Goal: Information Seeking & Learning: Understand process/instructions

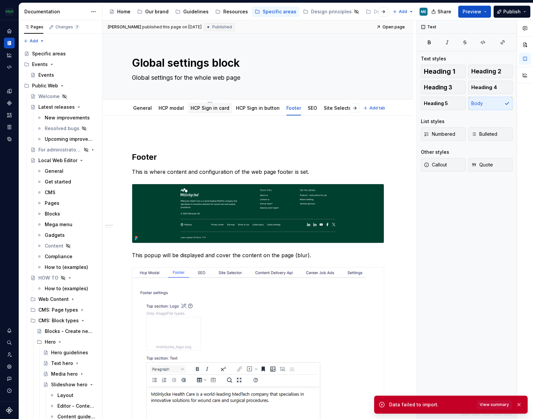
click at [197, 108] on link "HCP Sign in card" at bounding box center [210, 108] width 39 height 6
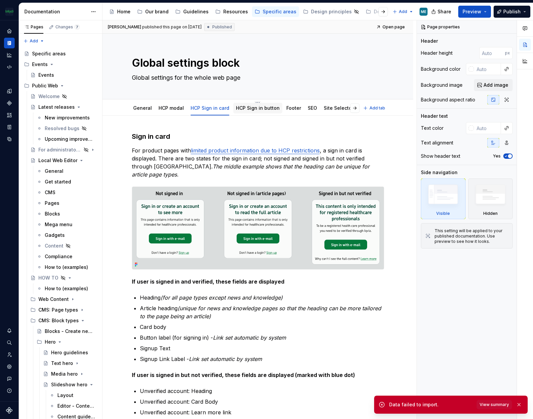
click at [256, 109] on link "HCP Sign in button" at bounding box center [258, 108] width 44 height 6
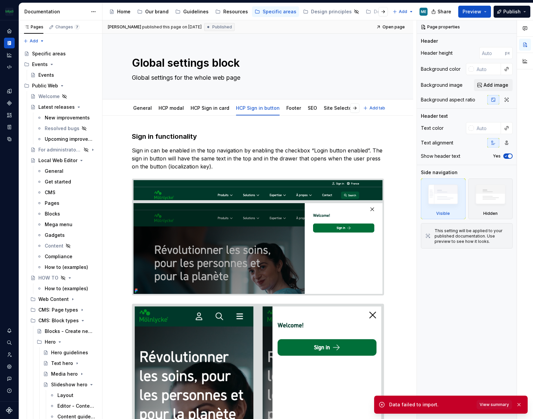
type textarea "*"
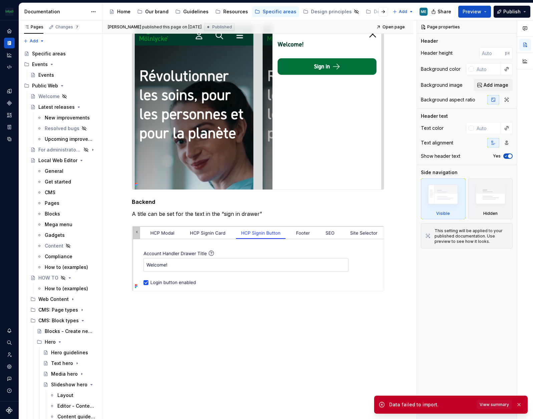
scroll to position [286, 0]
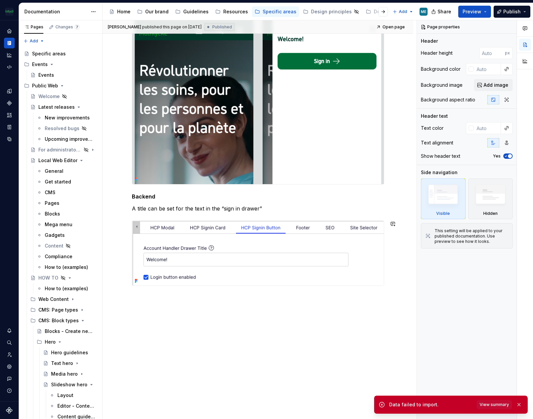
click at [157, 305] on div "Sign in functionality Sign in can be enabled in the top navigation by enabling …" at bounding box center [257, 124] width 311 height 590
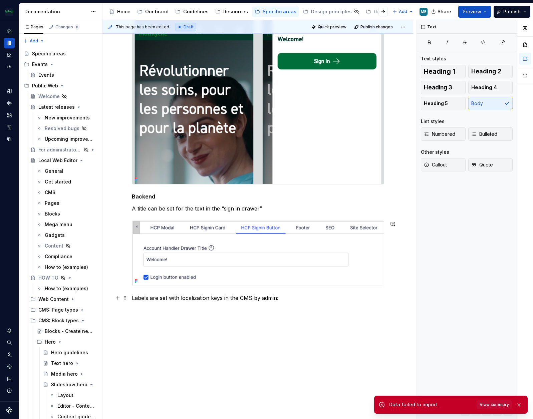
click at [182, 305] on div "Sign in functionality Sign in can be enabled in the top navigation by enabling …" at bounding box center [258, 79] width 252 height 469
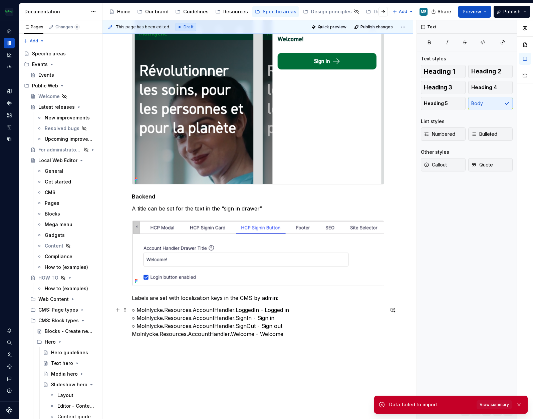
click at [320, 312] on p "○ Molnlycke.Resources.AccountHandler.LoggedIn - Logged in ○ Molnlycke.Resources…" at bounding box center [258, 322] width 252 height 32
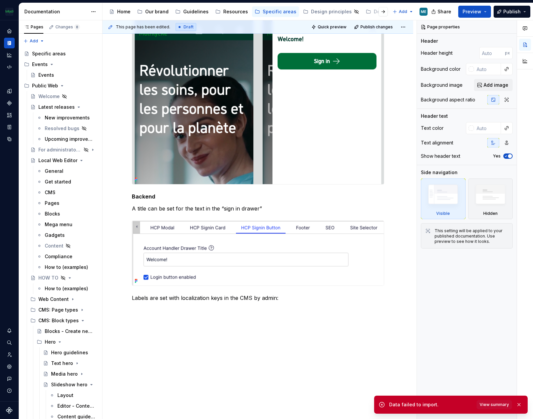
type textarea "*"
click at [123, 310] on div "Sign in functionality Sign in can be enabled in the top navigation by enabling …" at bounding box center [257, 132] width 311 height 606
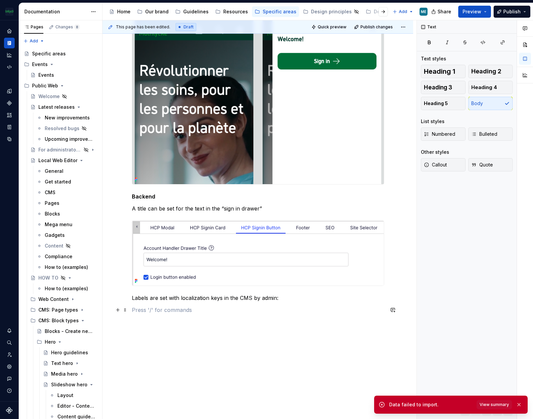
click at [146, 312] on p at bounding box center [258, 310] width 252 height 8
drag, startPoint x: 140, startPoint y: 313, endPoint x: 136, endPoint y: 317, distance: 6.2
click at [136, 317] on div "Sign in functionality Sign in can be enabled in the top navigation by enabling …" at bounding box center [258, 83] width 252 height 477
click at [142, 312] on p at bounding box center [258, 310] width 252 height 8
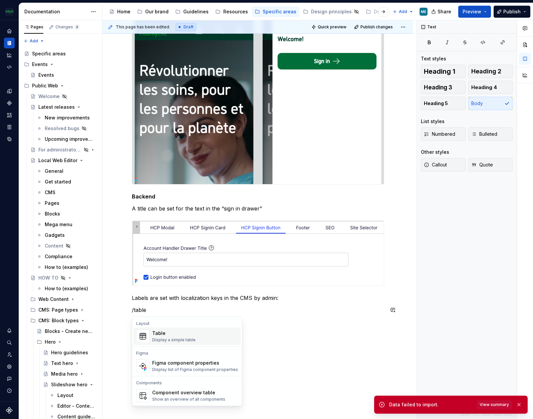
click at [194, 333] on div "Table Display a simple table" at bounding box center [195, 336] width 86 height 13
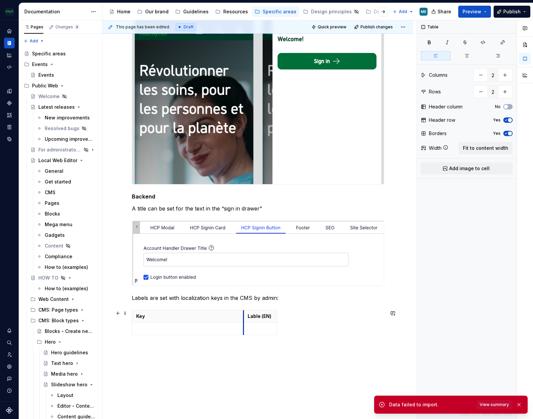
drag, startPoint x: 165, startPoint y: 317, endPoint x: 249, endPoint y: 317, distance: 84.4
drag, startPoint x: 282, startPoint y: 315, endPoint x: 322, endPoint y: 314, distance: 40.1
drag, startPoint x: 250, startPoint y: 315, endPoint x: 297, endPoint y: 315, distance: 46.7
click at [297, 315] on th "Lable (EN)" at bounding box center [332, 316] width 73 height 12
click at [198, 328] on p at bounding box center [214, 328] width 156 height 7
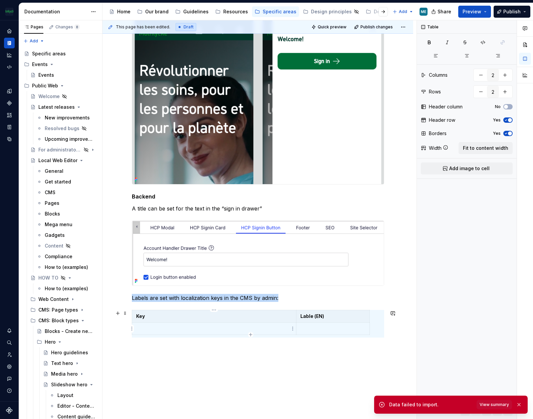
drag, startPoint x: 169, startPoint y: 329, endPoint x: 154, endPoint y: 329, distance: 14.7
click at [154, 329] on p at bounding box center [214, 328] width 156 height 7
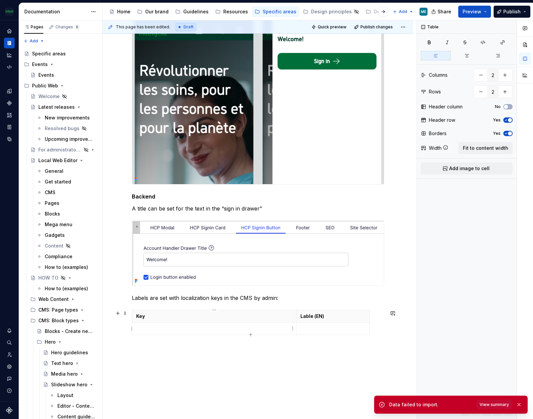
click at [154, 329] on p at bounding box center [214, 328] width 156 height 7
click at [331, 327] on p at bounding box center [332, 328] width 65 height 7
click at [155, 342] on p at bounding box center [214, 341] width 156 height 7
click at [310, 341] on p at bounding box center [332, 341] width 65 height 7
drag, startPoint x: 222, startPoint y: 350, endPoint x: 206, endPoint y: 351, distance: 16.1
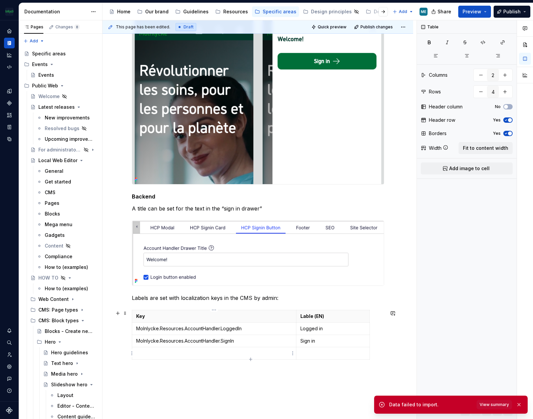
click at [222, 350] on p at bounding box center [214, 353] width 156 height 7
click at [193, 353] on p at bounding box center [214, 353] width 156 height 7
type input "5"
click at [166, 363] on p at bounding box center [214, 365] width 156 height 7
click at [252, 399] on div "Sign in functionality Sign in can be enabled in the top navigation by enabling …" at bounding box center [257, 168] width 311 height 679
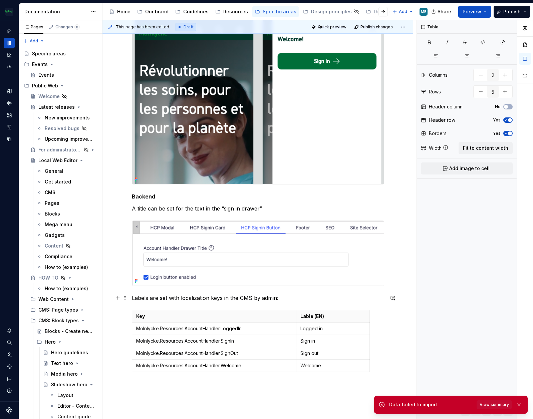
click at [282, 298] on p "Labels are set with localization keys in the CMS by admin:" at bounding box center [258, 298] width 252 height 8
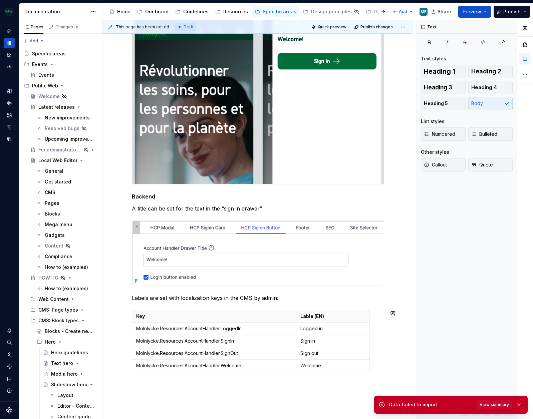
drag, startPoint x: 259, startPoint y: 395, endPoint x: 236, endPoint y: 250, distance: 146.9
click at [259, 395] on div "Sign in functionality Sign in can be enabled in the top navigation by enabling …" at bounding box center [257, 168] width 311 height 679
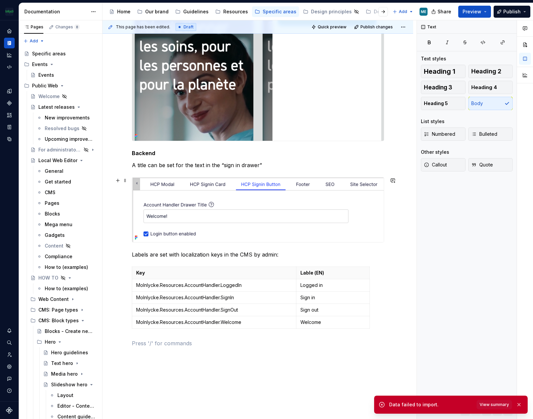
scroll to position [334, 0]
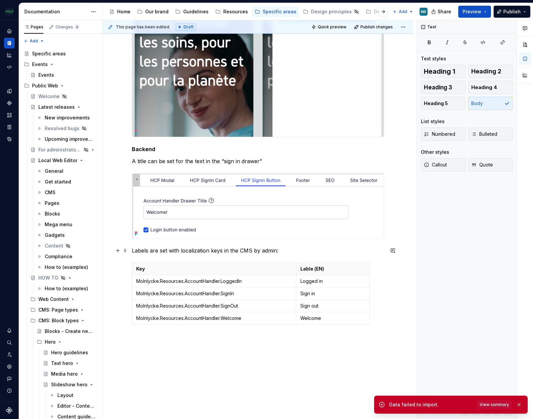
click at [307, 249] on p "Labels are set with localization keys in the CMS by admin:" at bounding box center [258, 251] width 252 height 8
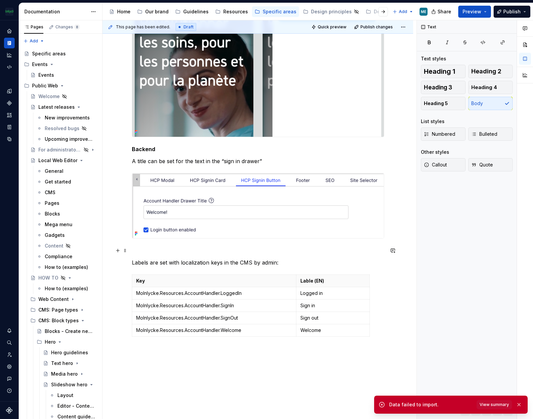
click at [173, 253] on p at bounding box center [258, 251] width 252 height 8
click at [300, 263] on p "Labels are set with localization keys in the CMS by admin:" at bounding box center [258, 263] width 252 height 8
click at [266, 163] on p "A title can be set for the text in the “sign in drawer”" at bounding box center [258, 161] width 252 height 8
click at [258, 388] on div "Sign in functionality Sign in can be enabled in the top navigation by enabling …" at bounding box center [257, 135] width 311 height 707
click at [372, 161] on p "A title can be set for the text in the “sign in drawer”" at bounding box center [258, 161] width 252 height 8
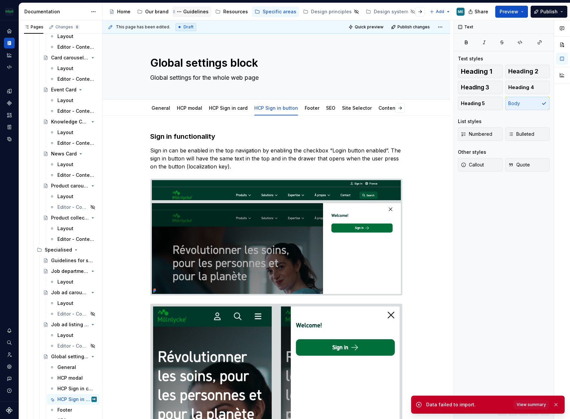
scroll to position [1836, 0]
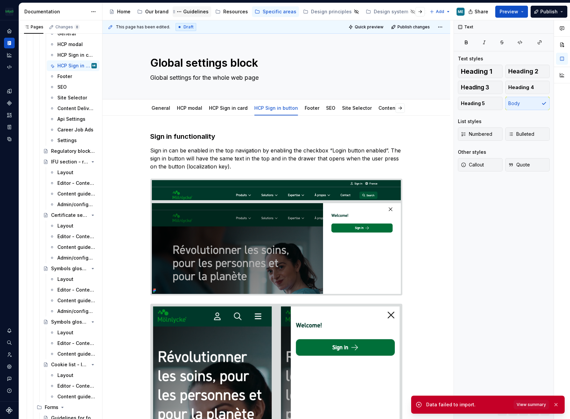
type textarea "*"
